Goal: Task Accomplishment & Management: Complete application form

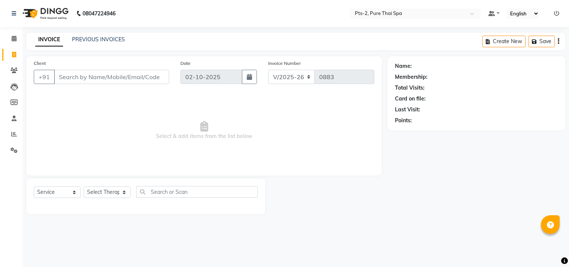
select select "5391"
select select "service"
click at [67, 78] on input "Client" at bounding box center [111, 77] width 115 height 14
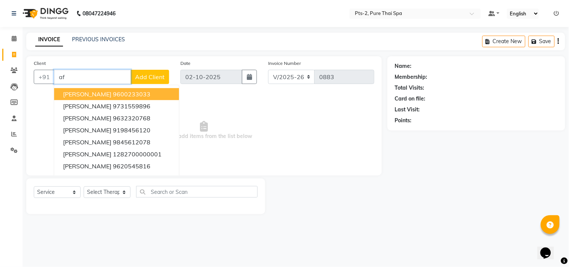
type input "a"
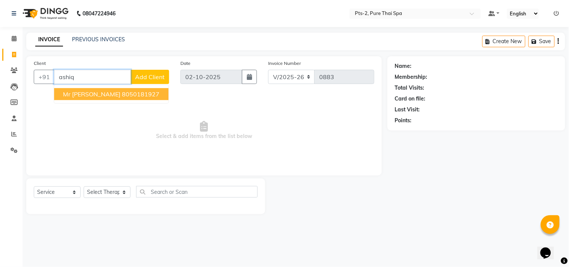
click at [104, 80] on input "ashiq" at bounding box center [92, 77] width 77 height 14
type input "a"
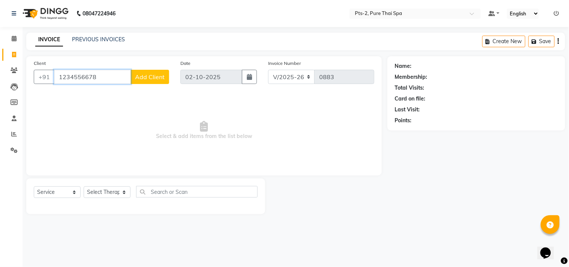
type input "1234556678"
click at [154, 78] on span "Add Client" at bounding box center [150, 76] width 30 height 7
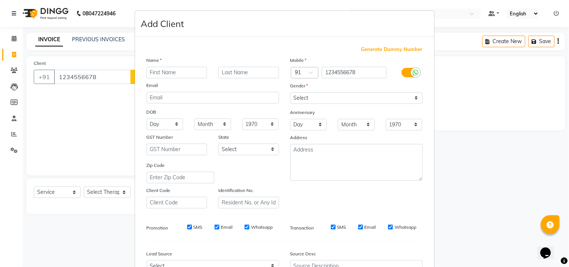
click at [371, 46] on span "Generate Dummy Number" at bounding box center [391, 49] width 61 height 7
type input "1230200000073"
checkbox input "false"
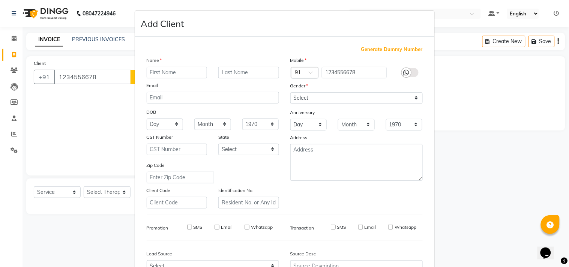
checkbox input "false"
click at [162, 72] on input "text" at bounding box center [177, 73] width 61 height 12
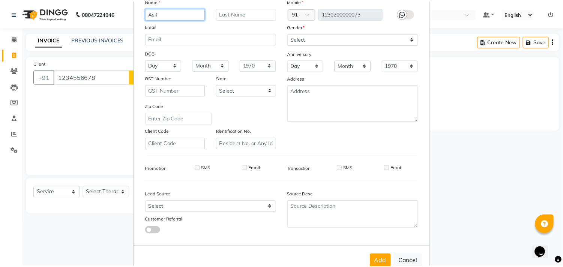
scroll to position [79, 0]
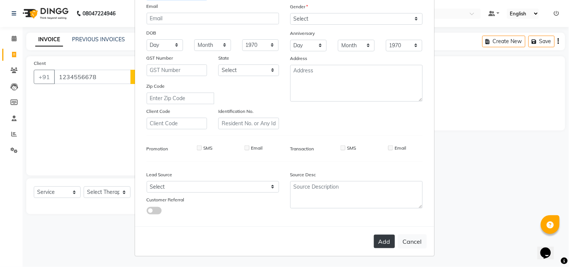
type input "Asif"
click at [378, 240] on button "Add" at bounding box center [384, 241] width 21 height 13
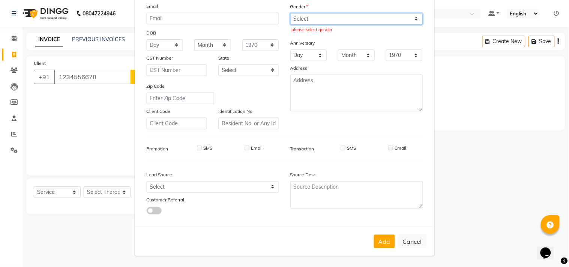
click at [331, 17] on select "Select [DEMOGRAPHIC_DATA] [DEMOGRAPHIC_DATA] Other Prefer Not To Say" at bounding box center [356, 19] width 132 height 12
select select "[DEMOGRAPHIC_DATA]"
click at [290, 13] on select "Select [DEMOGRAPHIC_DATA] [DEMOGRAPHIC_DATA] Other Prefer Not To Say" at bounding box center [356, 19] width 132 height 12
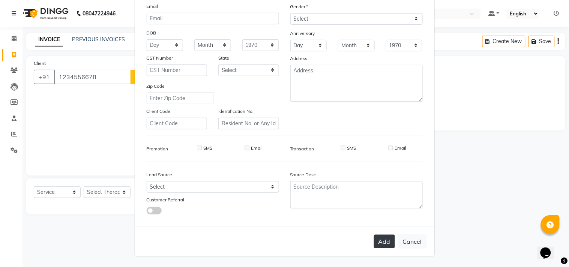
click at [376, 241] on button "Add" at bounding box center [384, 241] width 21 height 13
type input "1230200000073"
select select
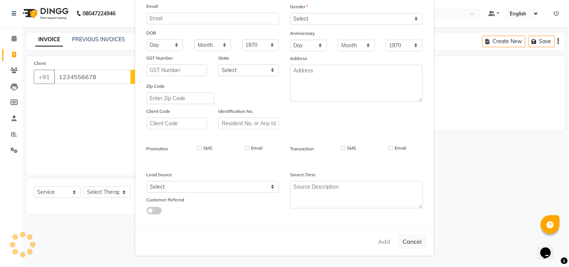
select select
checkbox input "false"
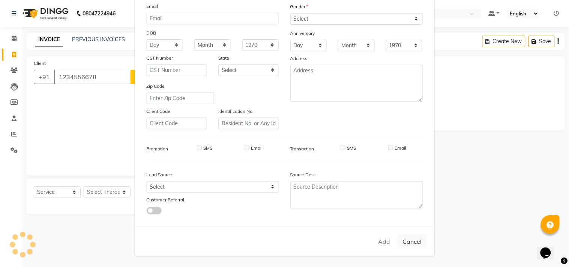
checkbox input "false"
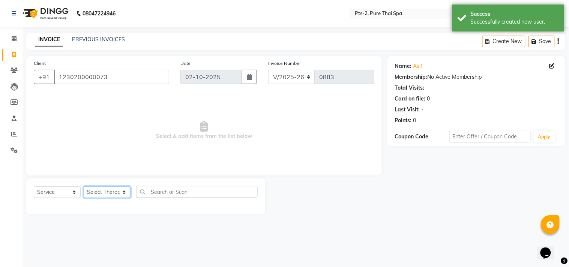
click at [104, 193] on select "Select Therapist AMOO Anyone [PERSON_NAME] [PERSON_NAME] [PERSON_NAME] [PERSON_…" at bounding box center [107, 192] width 47 height 12
select select "35985"
click at [84, 187] on select "Select Therapist AMOO Anyone [PERSON_NAME] [PERSON_NAME] [PERSON_NAME] [PERSON_…" at bounding box center [107, 192] width 47 height 12
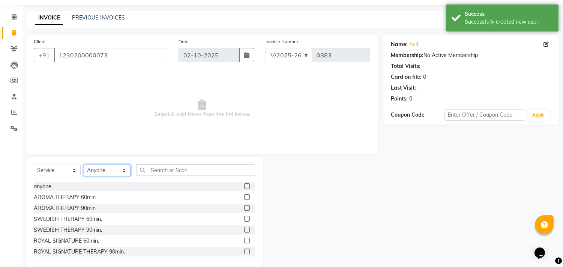
scroll to position [33, 0]
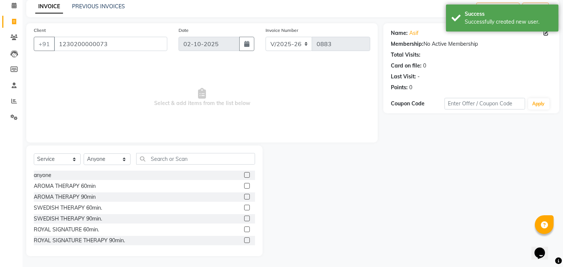
click at [102, 205] on div "SWEDISH THERAPY 60min." at bounding box center [144, 207] width 221 height 9
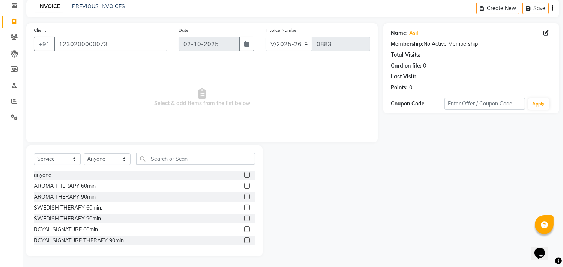
click at [244, 208] on label at bounding box center [247, 208] width 6 height 6
click at [244, 208] on input "checkbox" at bounding box center [246, 207] width 5 height 5
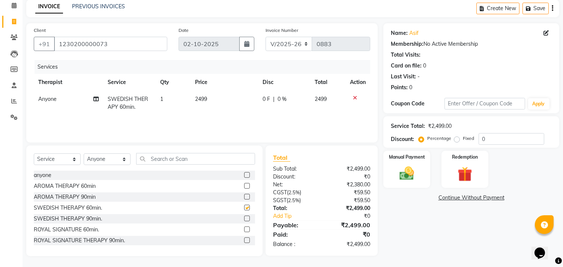
checkbox input "false"
click at [463, 137] on label "Fixed" at bounding box center [468, 138] width 11 height 7
click at [455, 137] on input "Fixed" at bounding box center [457, 138] width 5 height 5
radio input "true"
click at [503, 137] on input "0" at bounding box center [511, 139] width 66 height 12
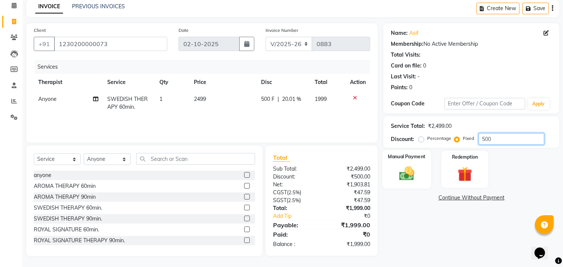
type input "500"
click at [418, 162] on div "Manual Payment" at bounding box center [406, 169] width 49 height 38
